Goal: Find specific page/section: Find specific page/section

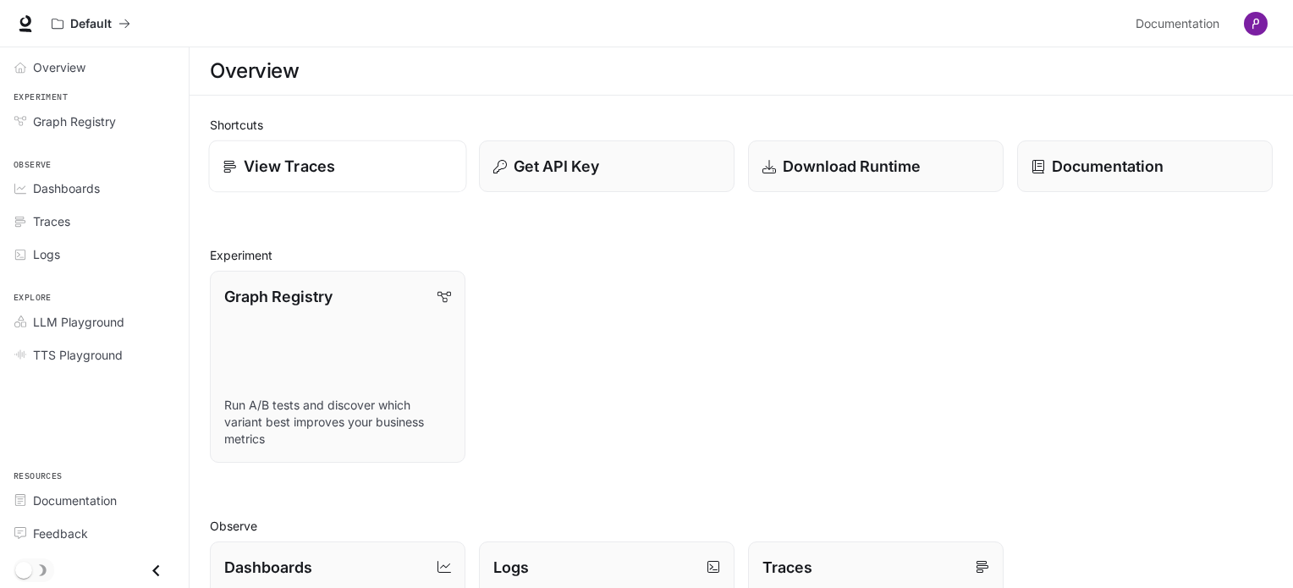
click at [278, 168] on p "View Traces" at bounding box center [289, 166] width 91 height 23
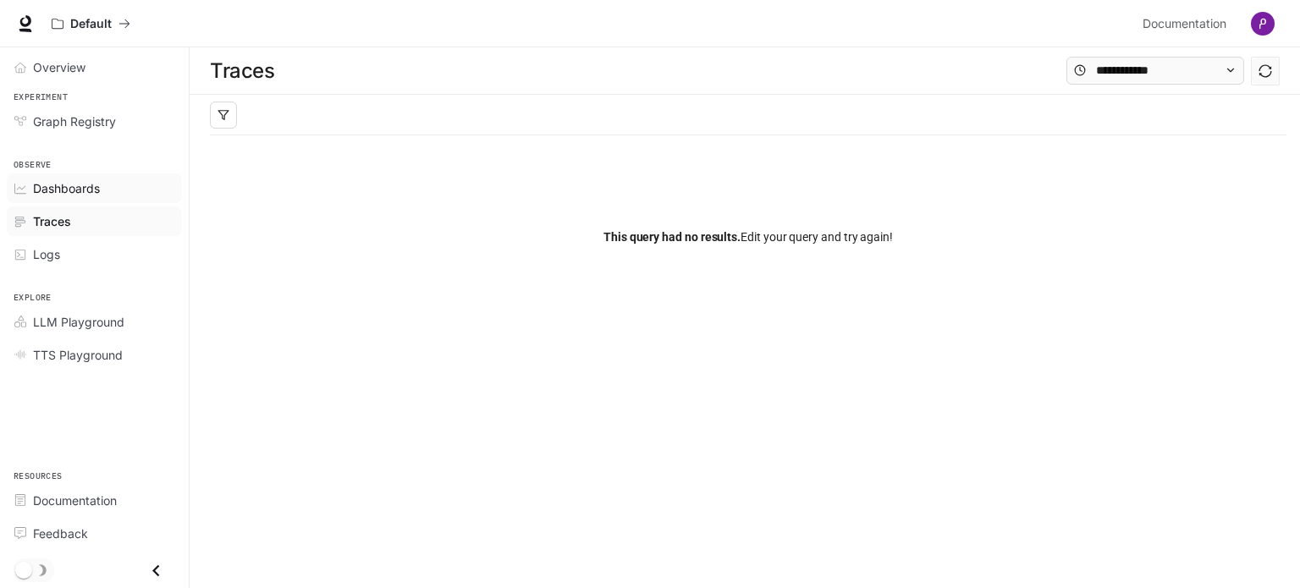
click at [112, 185] on div "Dashboards" at bounding box center [103, 188] width 141 height 18
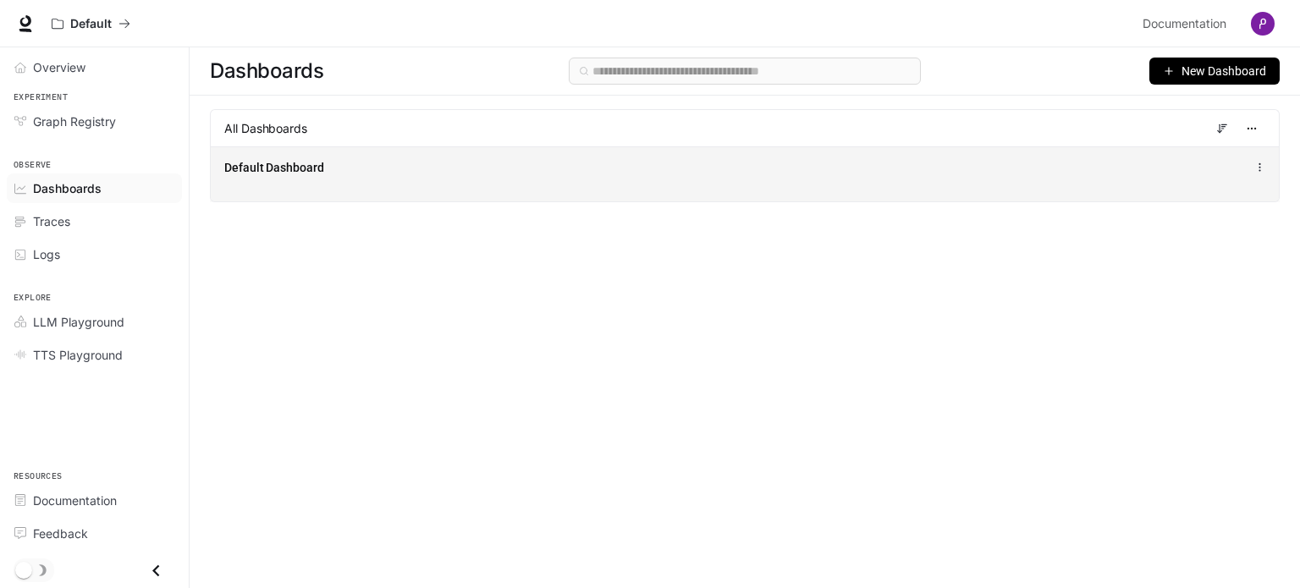
click at [425, 179] on div "Default Dashboard" at bounding box center [745, 173] width 1068 height 55
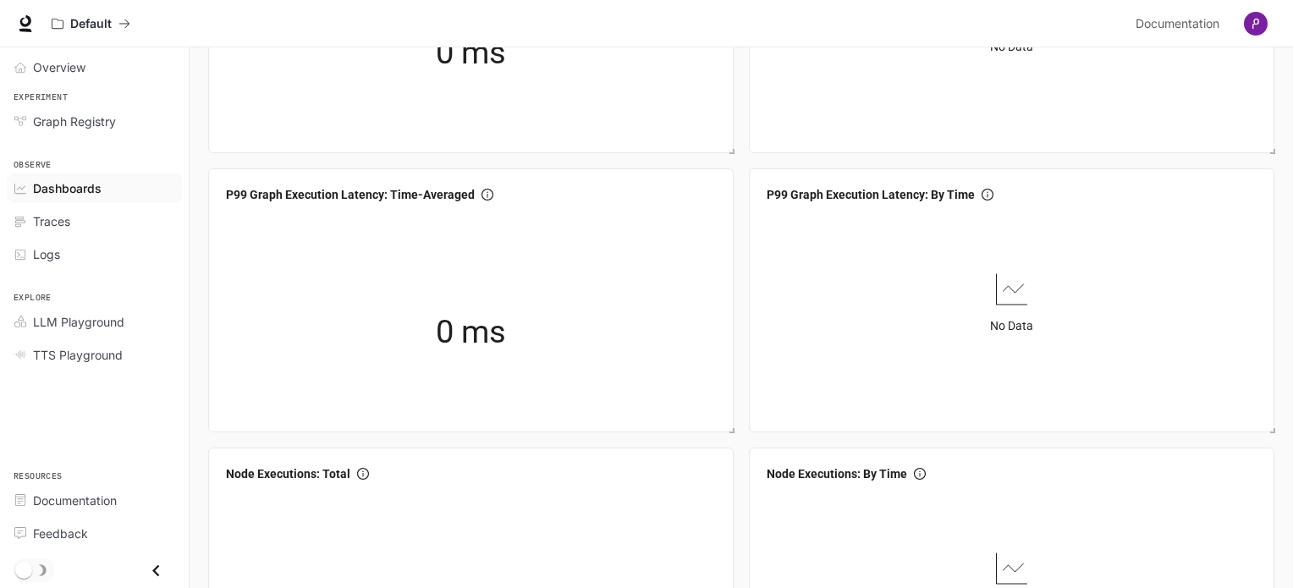
scroll to position [508, 0]
